Goal: Task Accomplishment & Management: Manage account settings

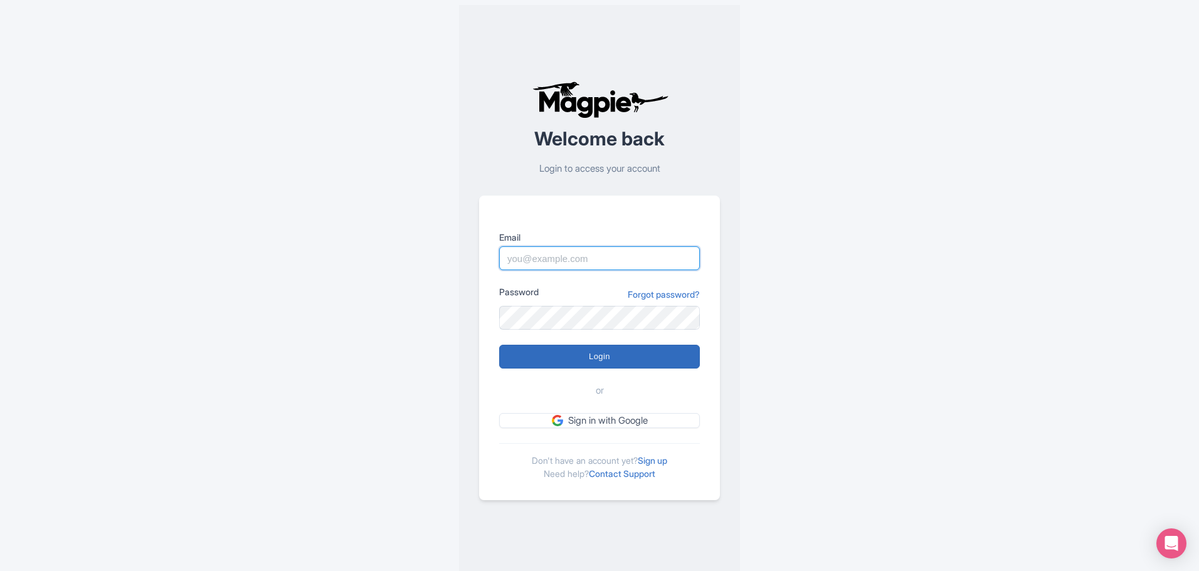
type input "info@townsofitaly.com"
click at [596, 357] on input "Login" at bounding box center [599, 357] width 201 height 24
type input "Logging in..."
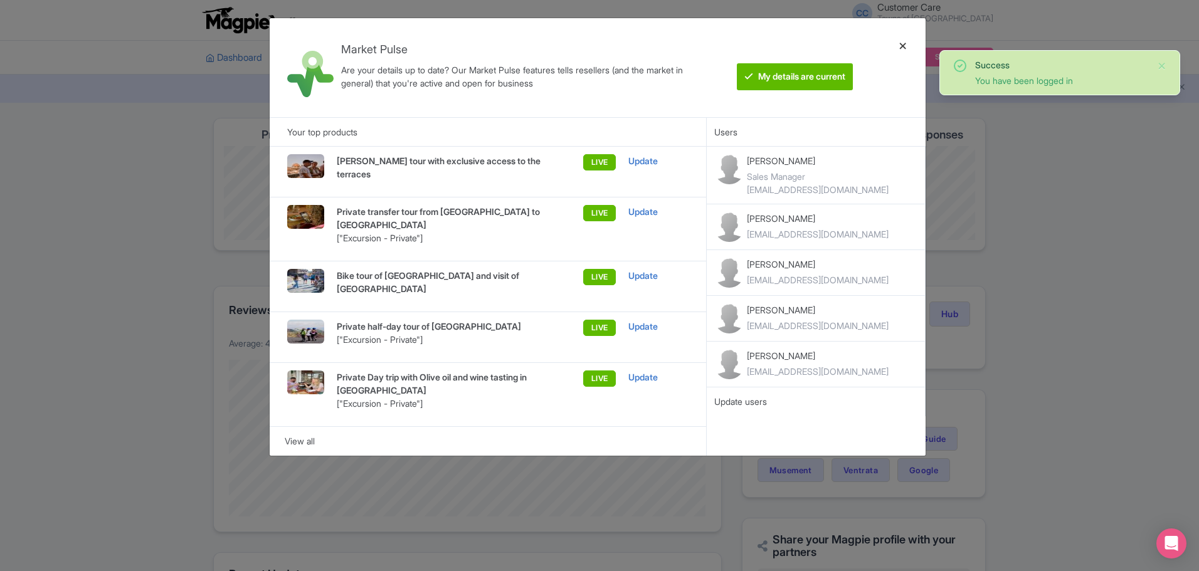
click at [899, 42] on div at bounding box center [903, 67] width 30 height 79
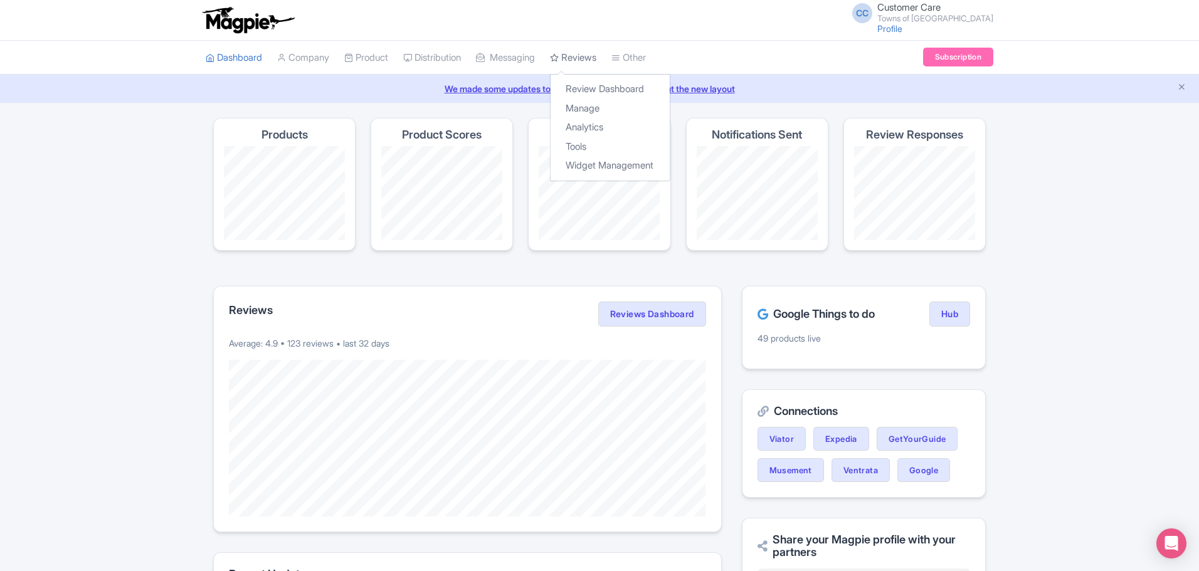
click at [591, 62] on link "Reviews" at bounding box center [573, 58] width 46 height 34
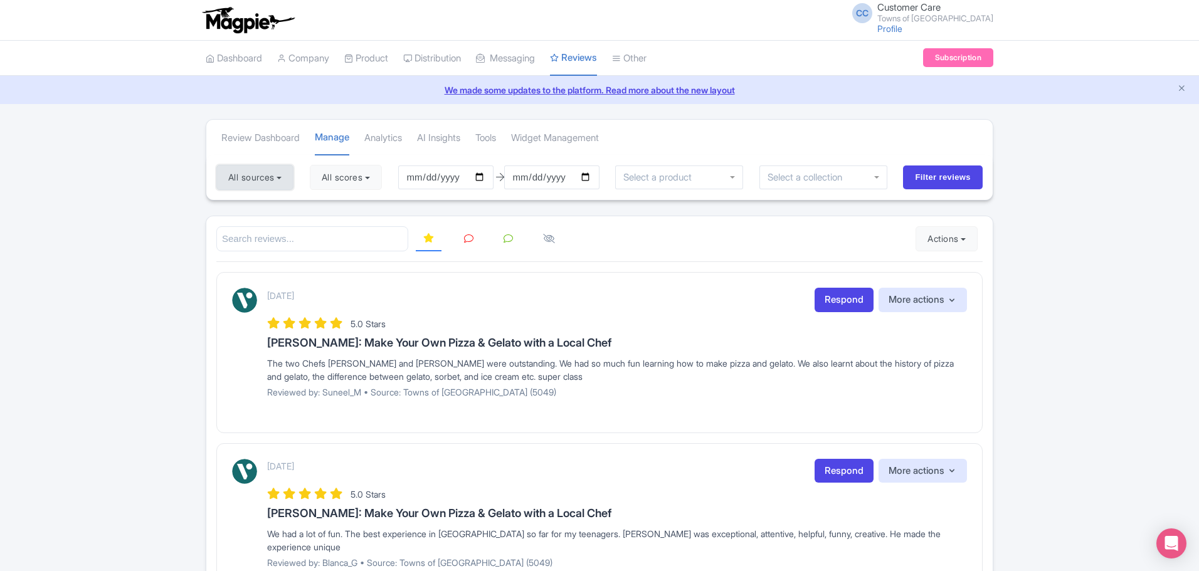
click at [268, 187] on button "All sources" at bounding box center [254, 177] width 77 height 25
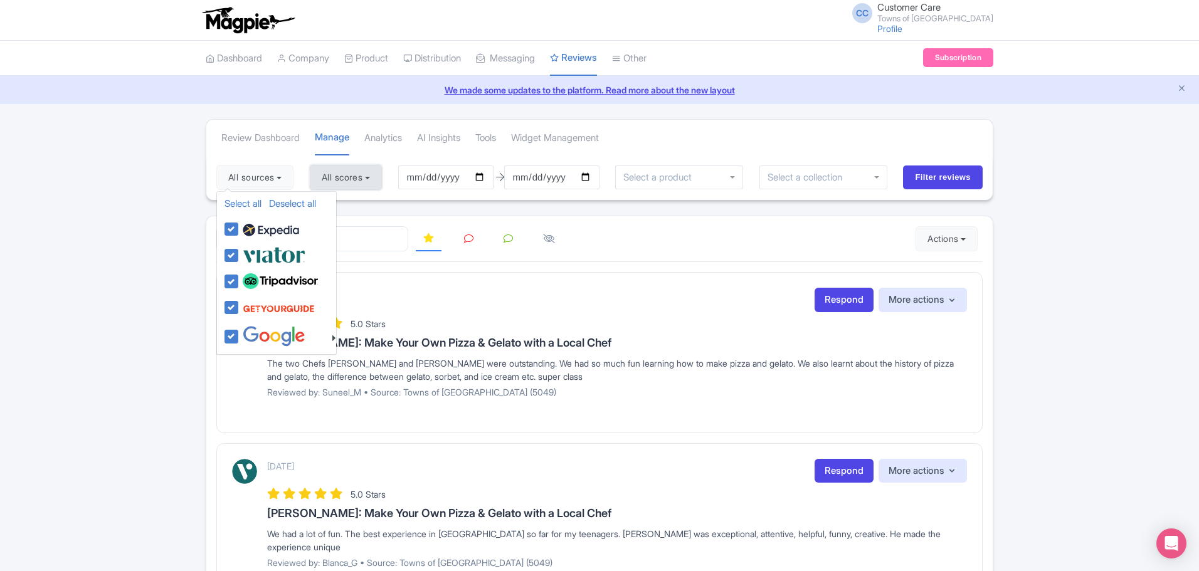
click at [346, 183] on button "All scores" at bounding box center [346, 177] width 72 height 25
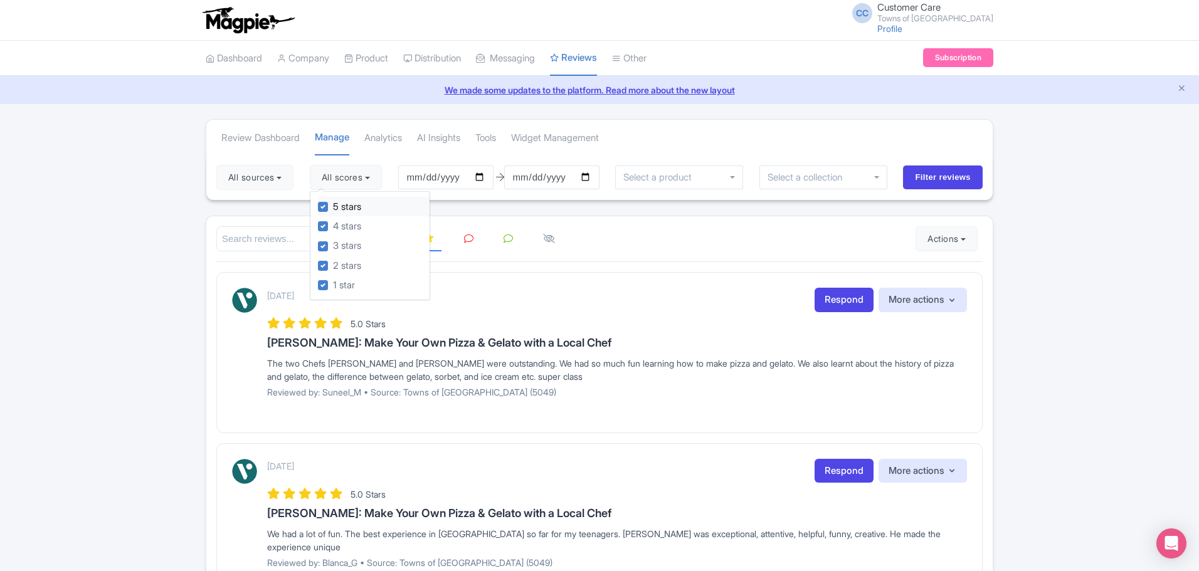
click at [333, 203] on label "5 stars" at bounding box center [347, 207] width 28 height 14
click at [333, 203] on input "5 stars" at bounding box center [337, 203] width 8 height 8
checkbox input "false"
click at [333, 225] on label "4 stars" at bounding box center [347, 227] width 28 height 14
click at [333, 225] on input "4 stars" at bounding box center [337, 223] width 8 height 8
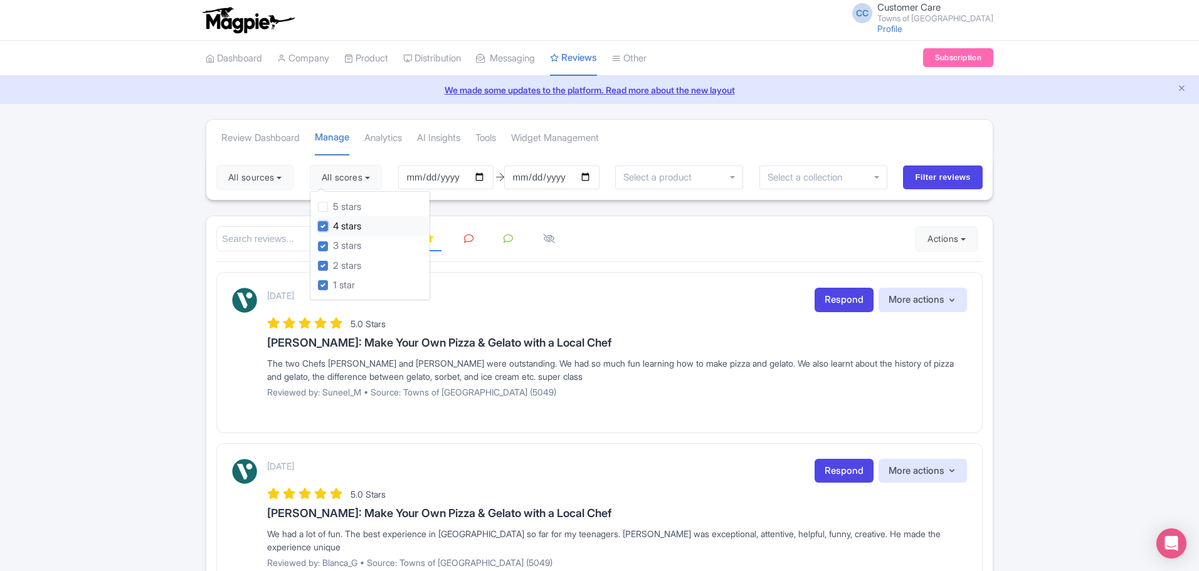
checkbox input "false"
click at [481, 177] on input "[DATE]" at bounding box center [445, 178] width 95 height 24
type input "[DATE]"
click at [595, 177] on input "[DATE]" at bounding box center [551, 178] width 95 height 24
type input "[DATE]"
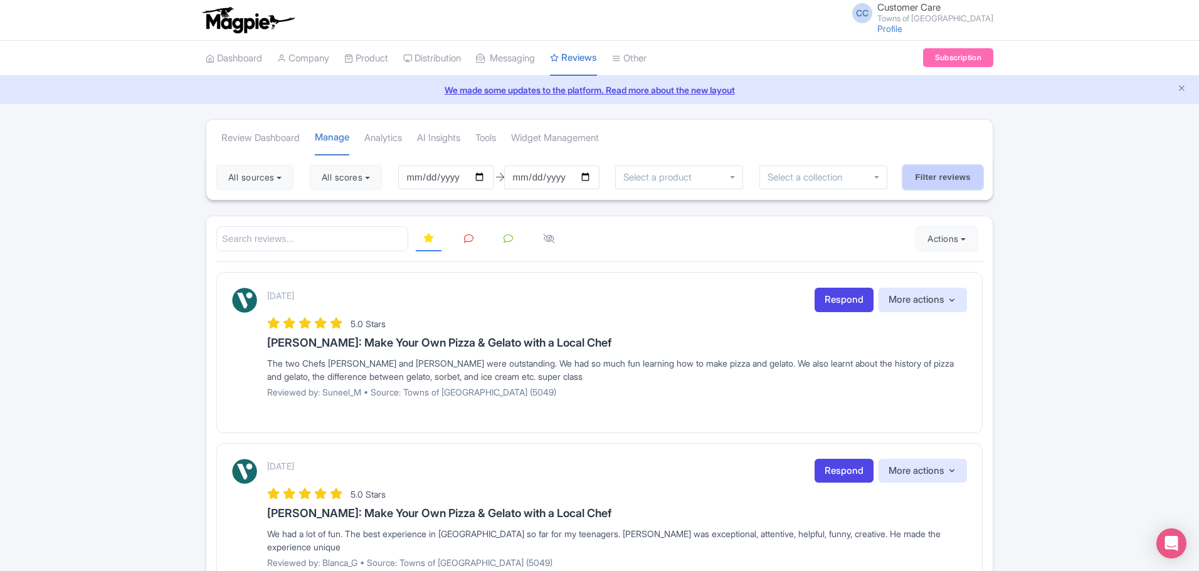
click at [923, 184] on input "Filter reviews" at bounding box center [943, 178] width 80 height 24
